Goal: Transaction & Acquisition: Register for event/course

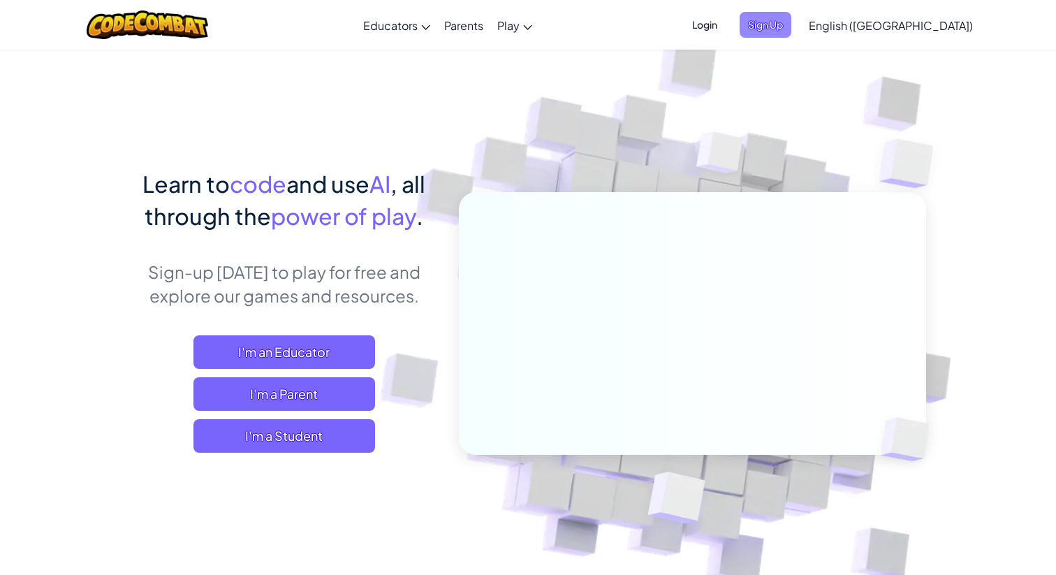
click at [791, 16] on span "Sign Up" at bounding box center [766, 25] width 52 height 26
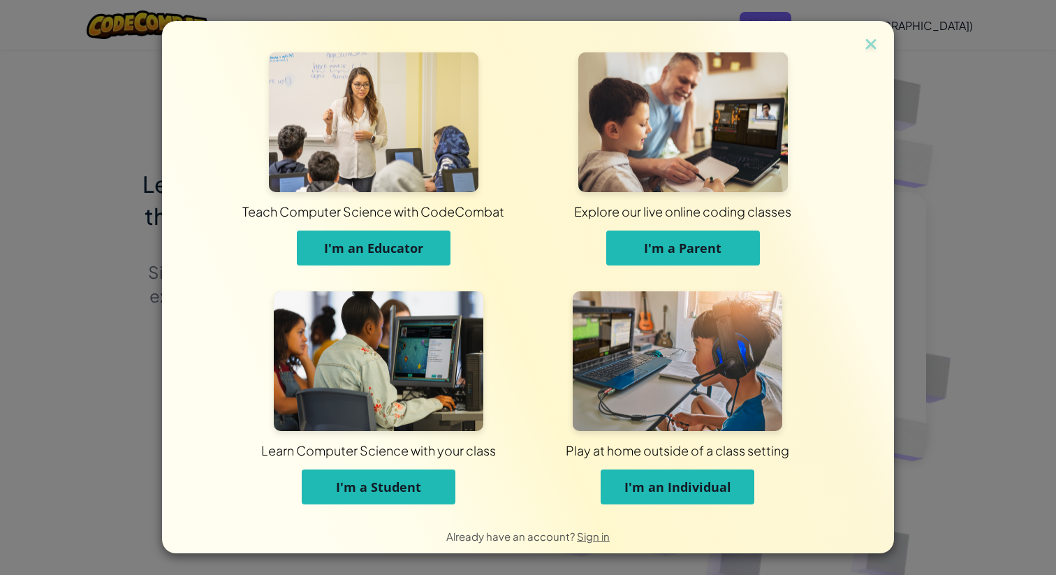
click at [414, 478] on span "I'm a Student" at bounding box center [378, 486] width 85 height 17
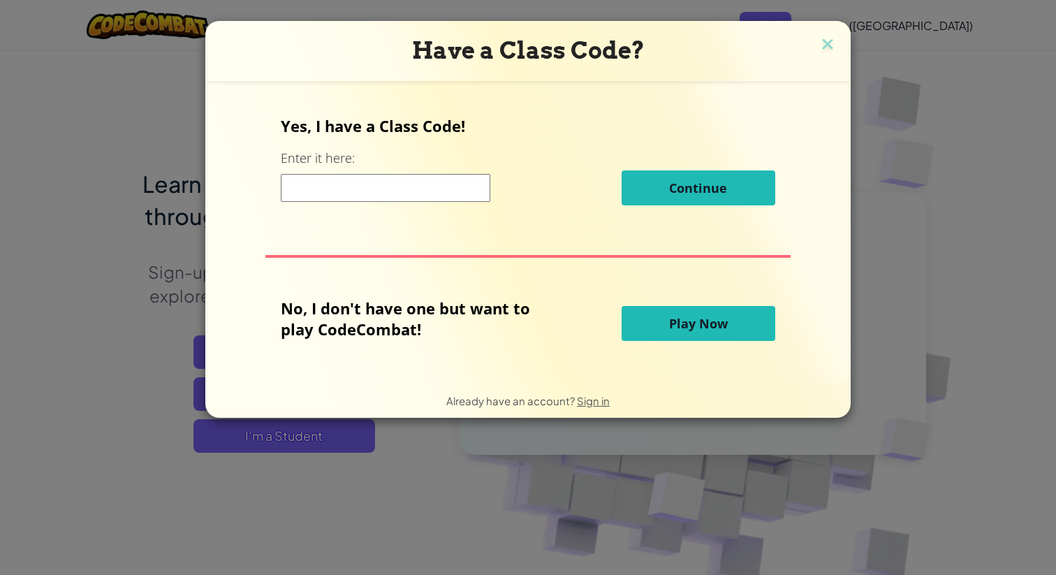
click at [684, 317] on span "Play Now" at bounding box center [698, 323] width 59 height 17
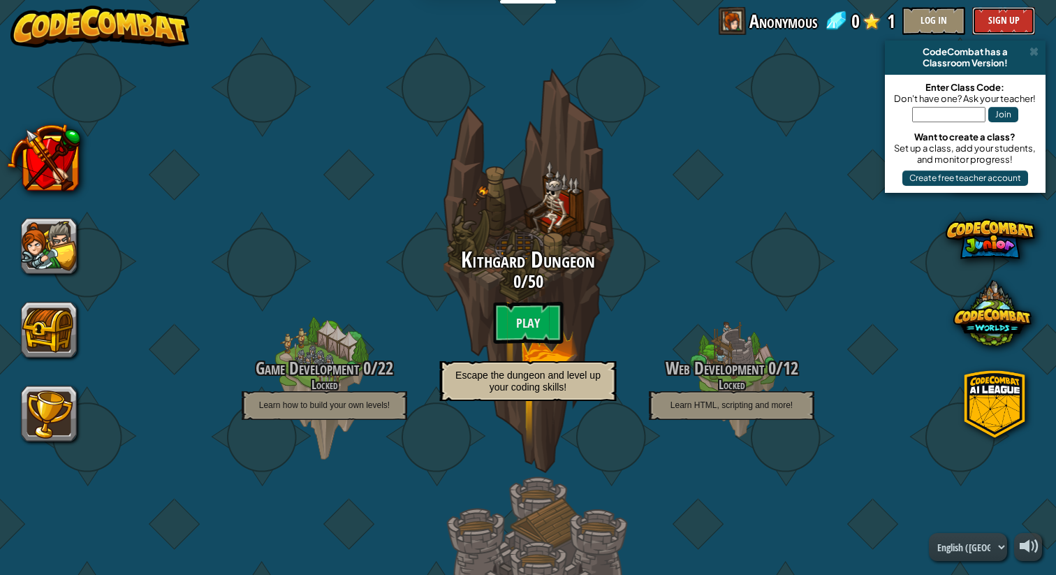
click at [992, 22] on button "Sign Up" at bounding box center [1003, 21] width 63 height 28
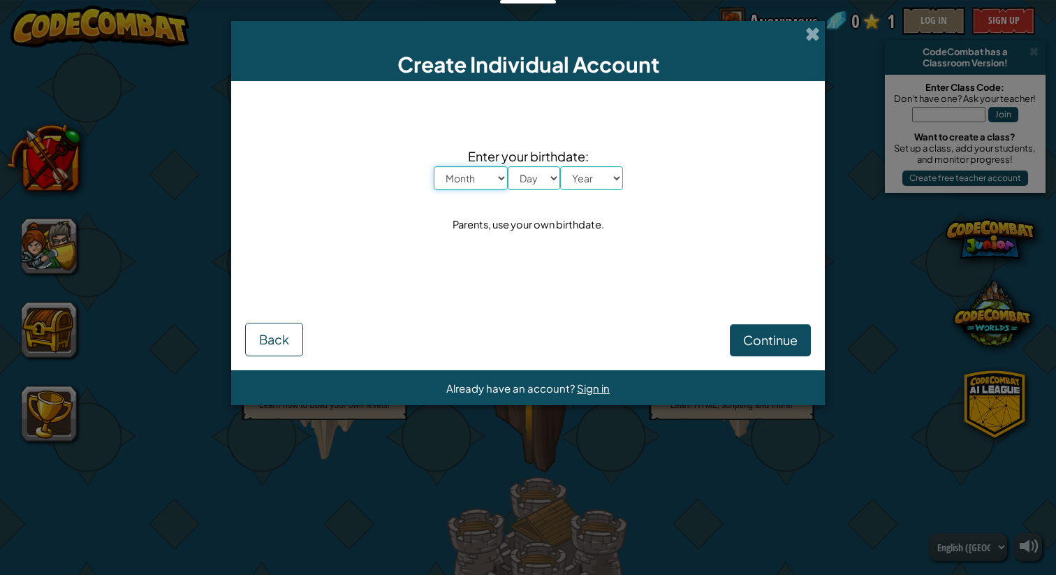
click at [489, 172] on select "Month January February March April May June July August September October Novem…" at bounding box center [471, 178] width 74 height 24
select select "3"
click at [434, 166] on select "Month January February March April May June July August September October Novem…" at bounding box center [471, 178] width 74 height 24
click at [544, 176] on select "Day 1 2 3 4 5 6 7 8 9 10 11 12 13 14 15 16 17 18 19 20 21 22 23 24 25 26 27 28 …" at bounding box center [534, 178] width 52 height 24
select select "31"
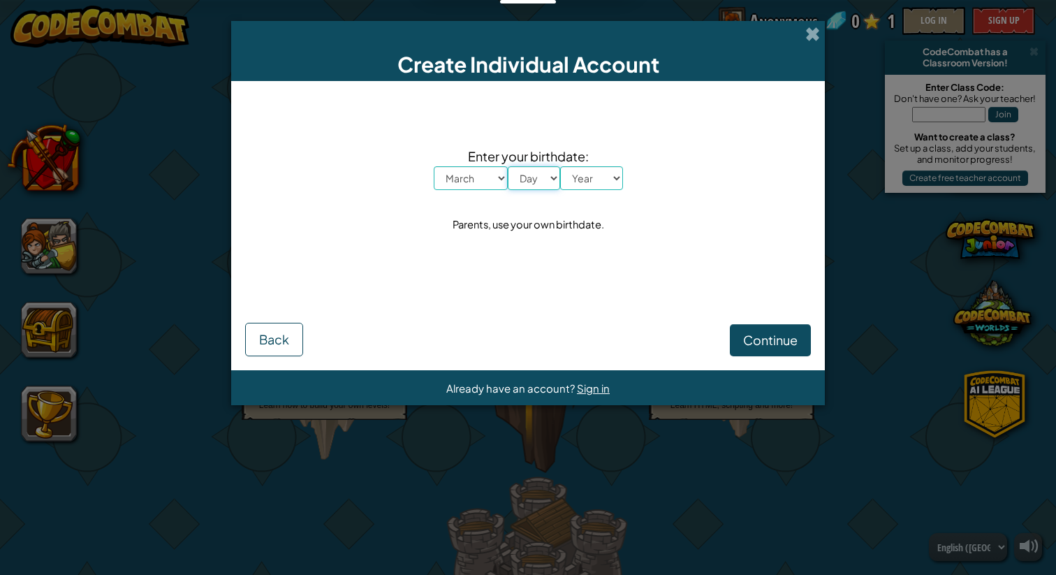
click at [508, 166] on select "Day 1 2 3 4 5 6 7 8 9 10 11 12 13 14 15 16 17 18 19 20 21 22 23 24 25 26 27 28 …" at bounding box center [534, 178] width 52 height 24
click at [606, 179] on select "Year [DATE] 2024 2023 2022 2021 2020 2019 2018 2017 2016 2015 2014 2013 2012 20…" at bounding box center [591, 178] width 63 height 24
select select "2014"
click at [560, 166] on select "Year [DATE] 2024 2023 2022 2021 2020 2019 2018 2017 2016 2015 2014 2013 2012 20…" at bounding box center [591, 178] width 63 height 24
click at [674, 277] on div "Enter your birthdate: Month January February March April May June July August S…" at bounding box center [528, 190] width 566 height 191
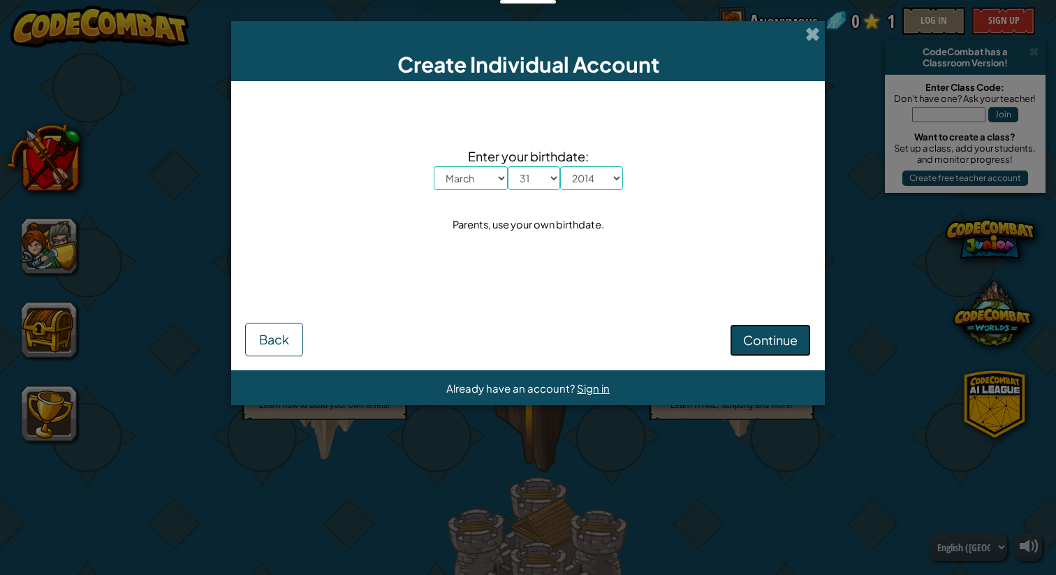
click at [766, 334] on span "Continue" at bounding box center [770, 340] width 54 height 16
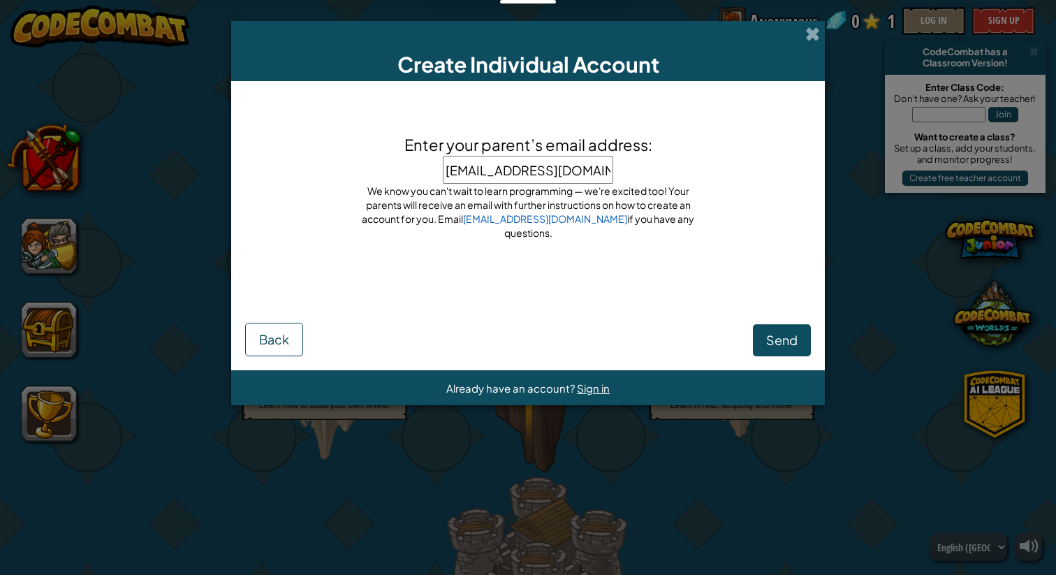
type input "[EMAIL_ADDRESS][DOMAIN_NAME]"
click at [778, 339] on span "Send" at bounding box center [781, 340] width 31 height 16
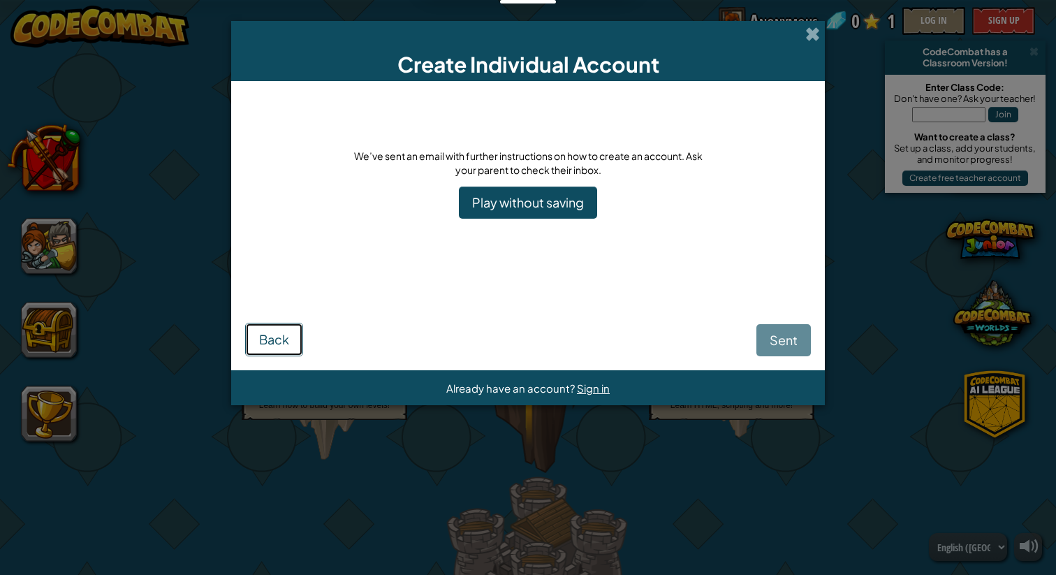
click at [284, 331] on span "Back" at bounding box center [274, 339] width 30 height 16
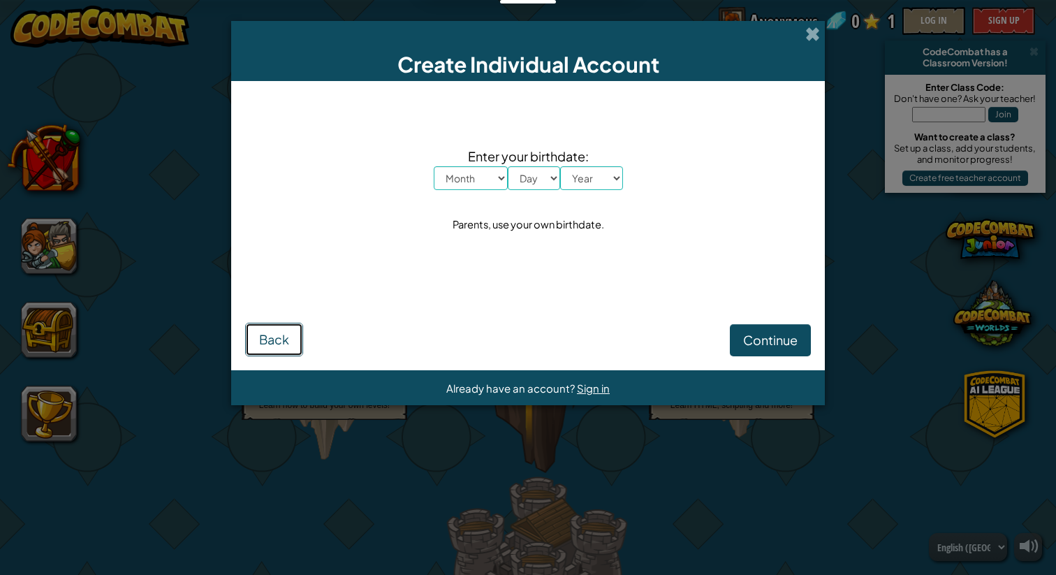
click at [284, 331] on span "Back" at bounding box center [274, 339] width 30 height 16
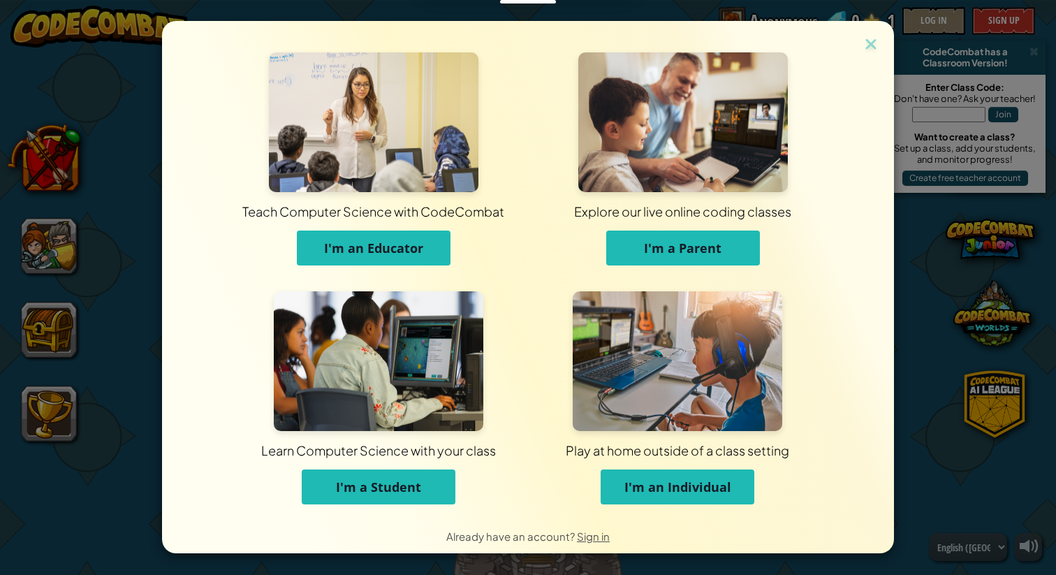
click at [662, 249] on span "I'm a Parent" at bounding box center [683, 248] width 78 height 17
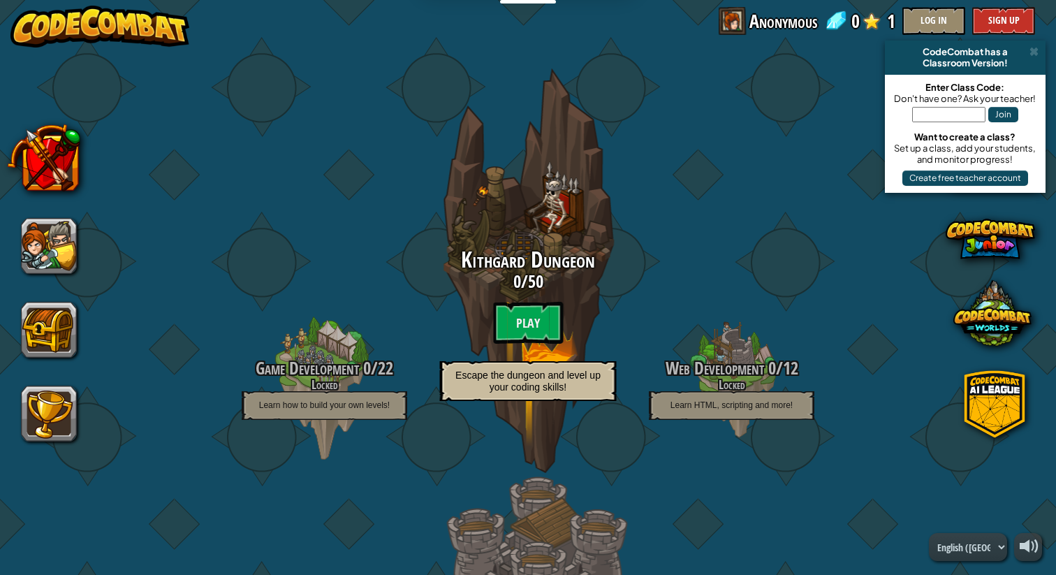
click at [987, 13] on button "Sign Up" at bounding box center [1003, 21] width 63 height 28
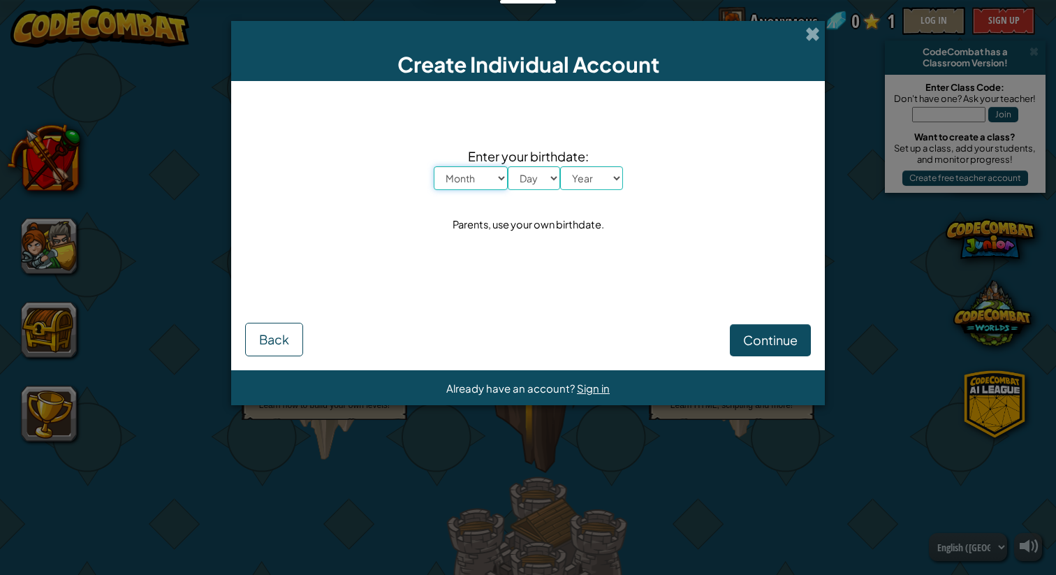
click at [492, 178] on select "Month January February March April May June July August September October Novem…" at bounding box center [471, 178] width 74 height 24
